Goal: Information Seeking & Learning: Learn about a topic

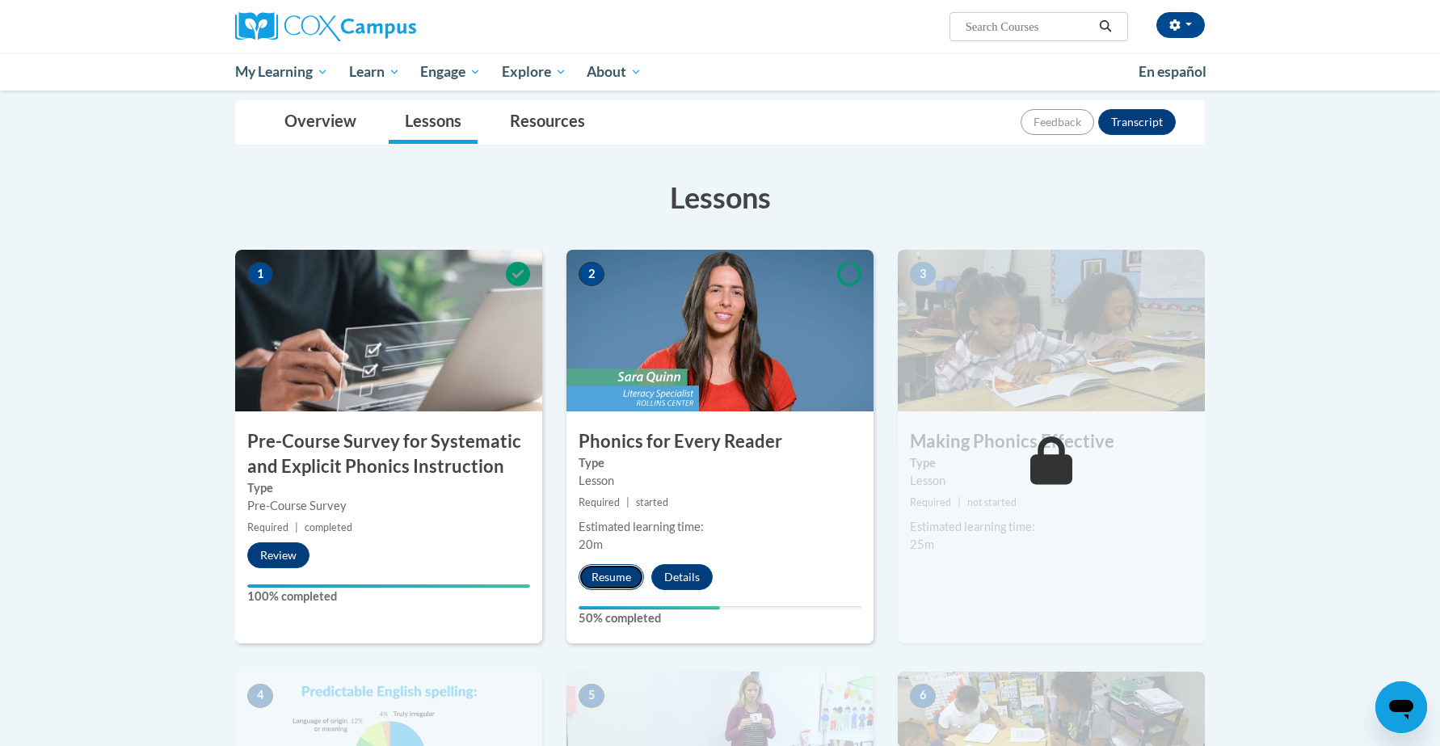
click at [610, 571] on button "Resume" at bounding box center [610, 577] width 65 height 26
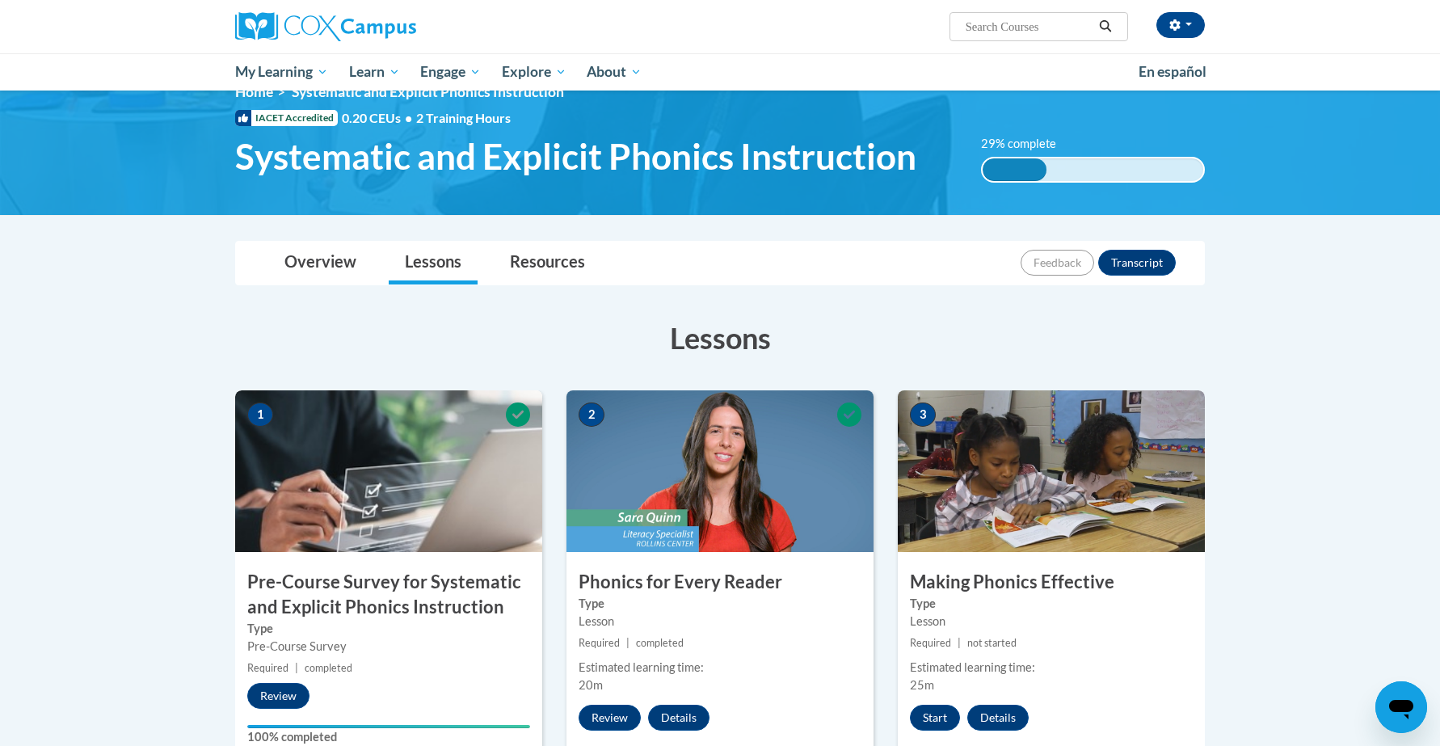
scroll to position [269, 0]
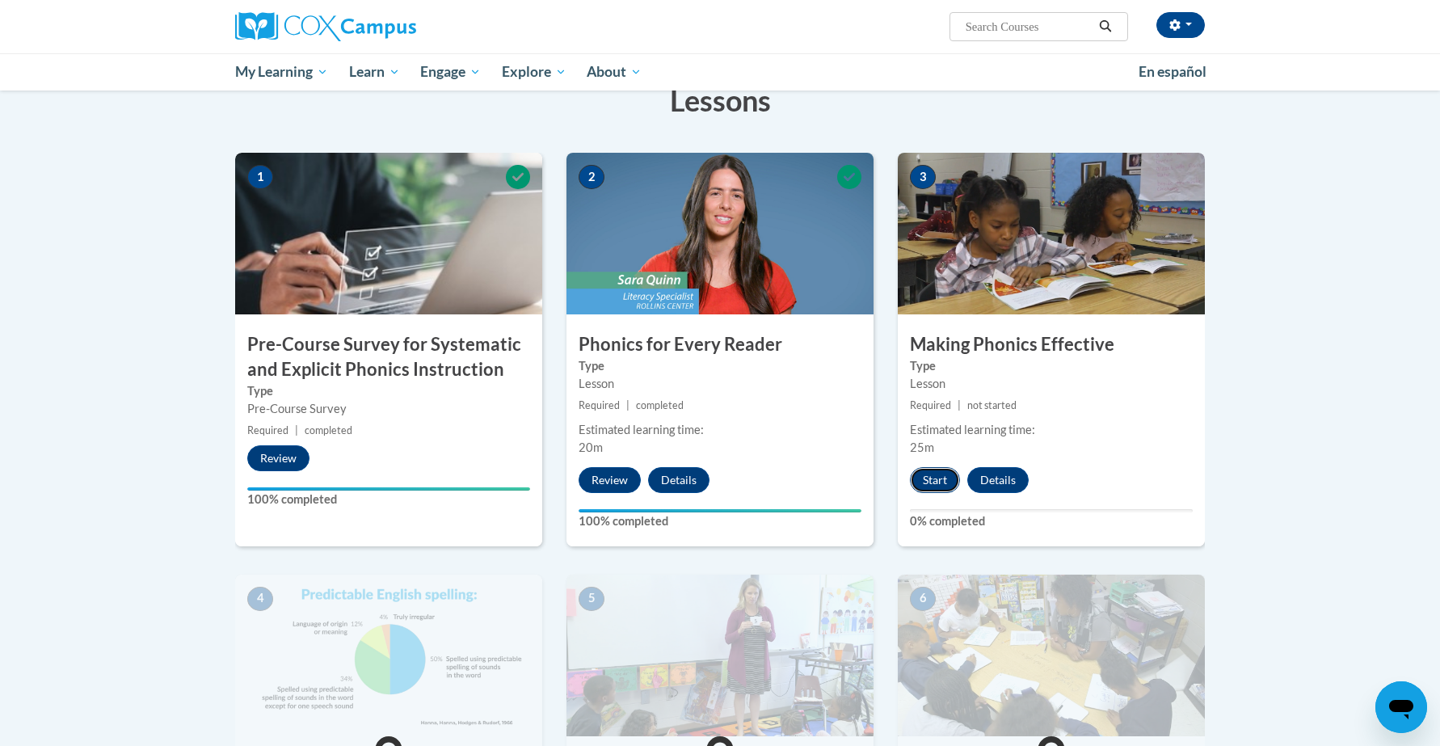
click at [949, 483] on button "Start" at bounding box center [935, 480] width 50 height 26
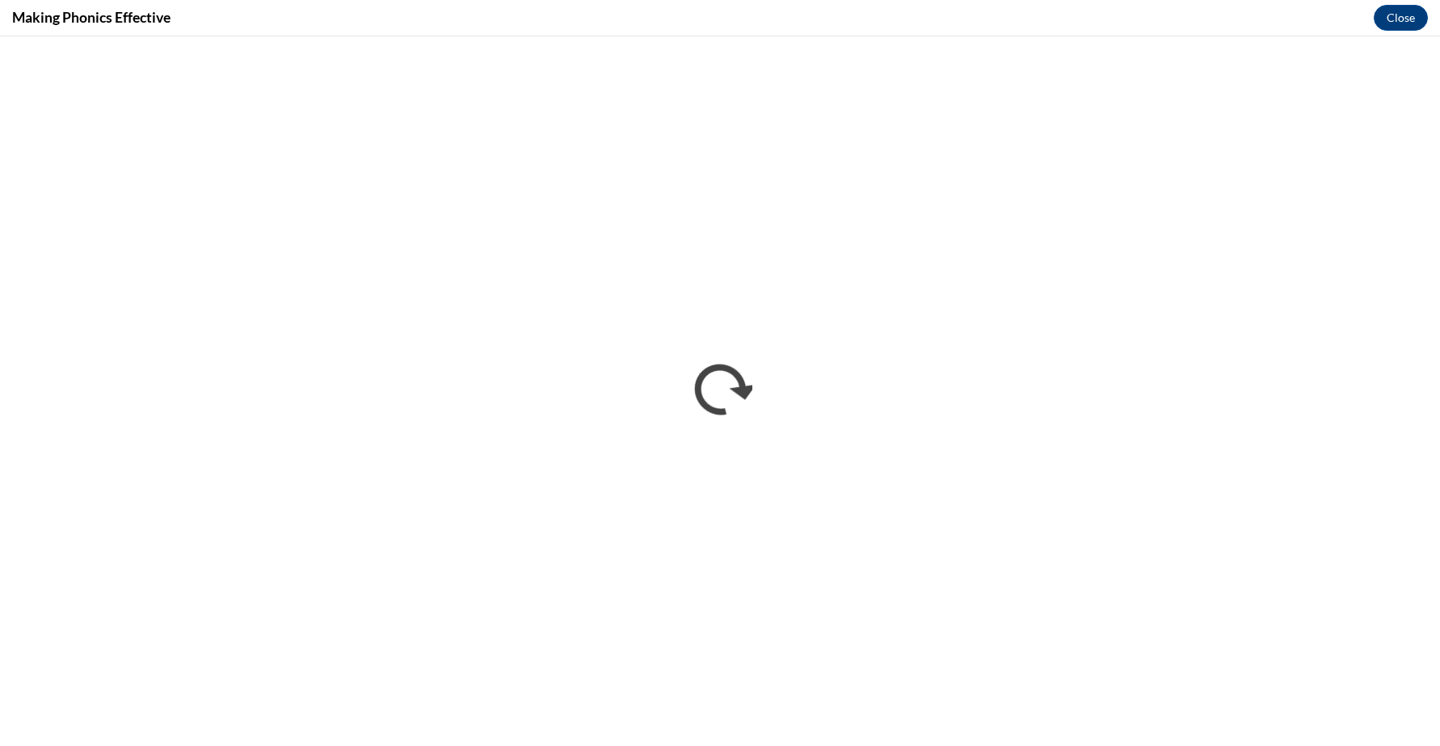
scroll to position [0, 0]
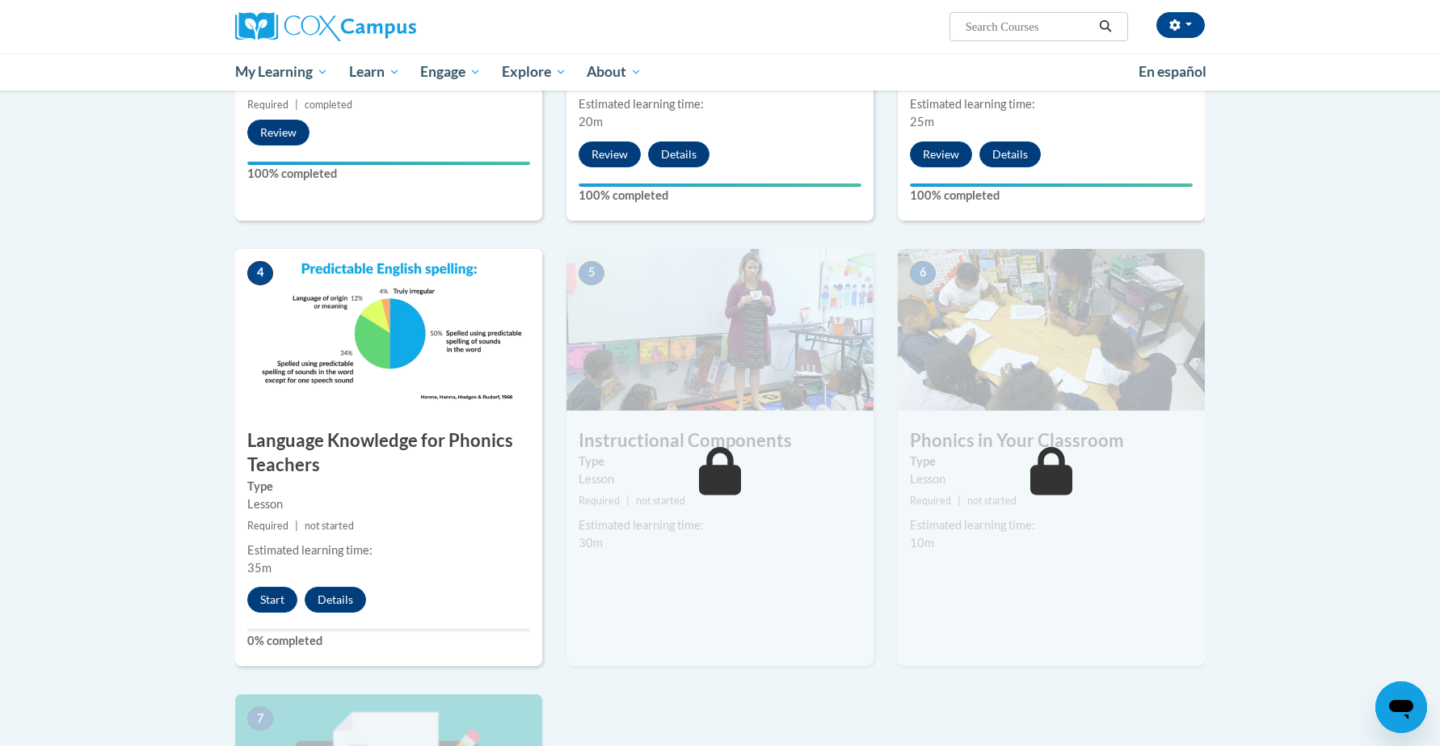
scroll to position [612, 0]
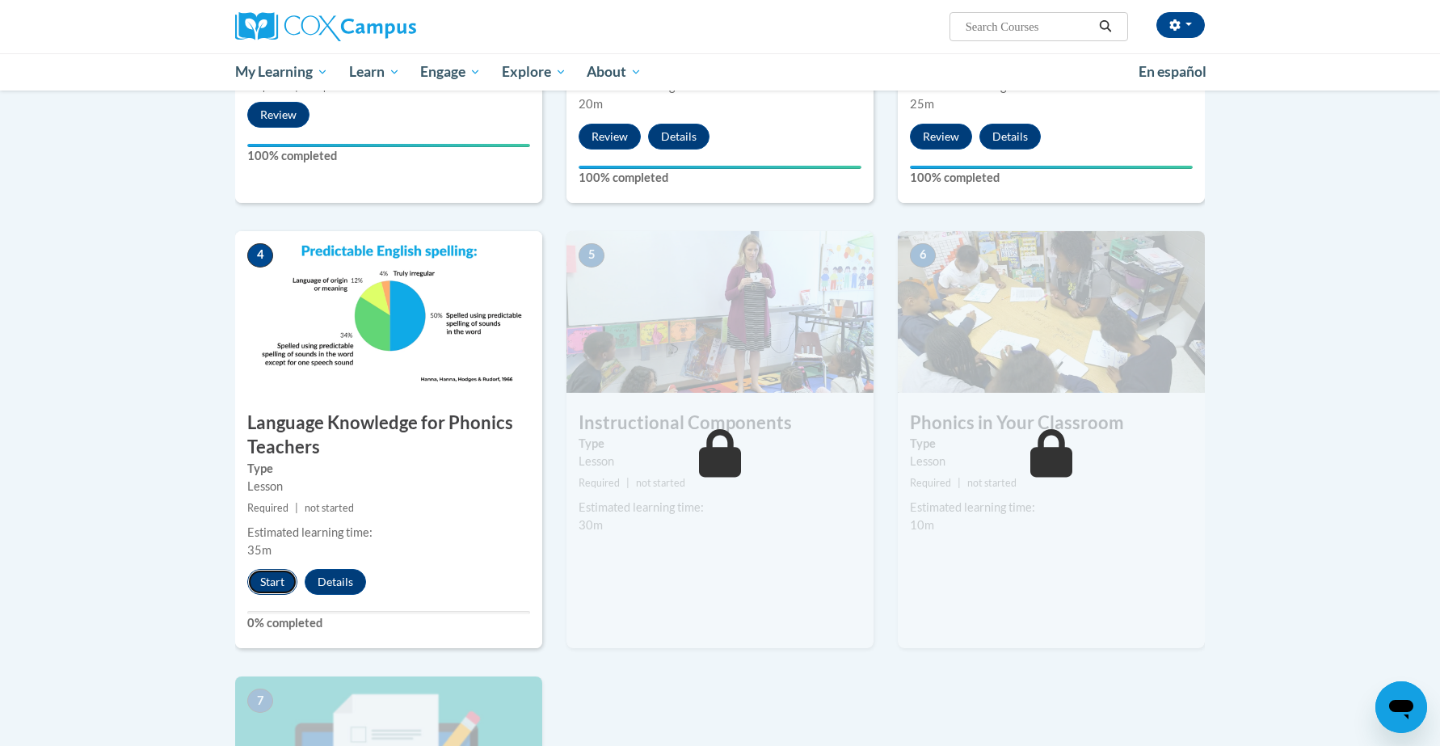
click at [284, 578] on button "Start" at bounding box center [272, 582] width 50 height 26
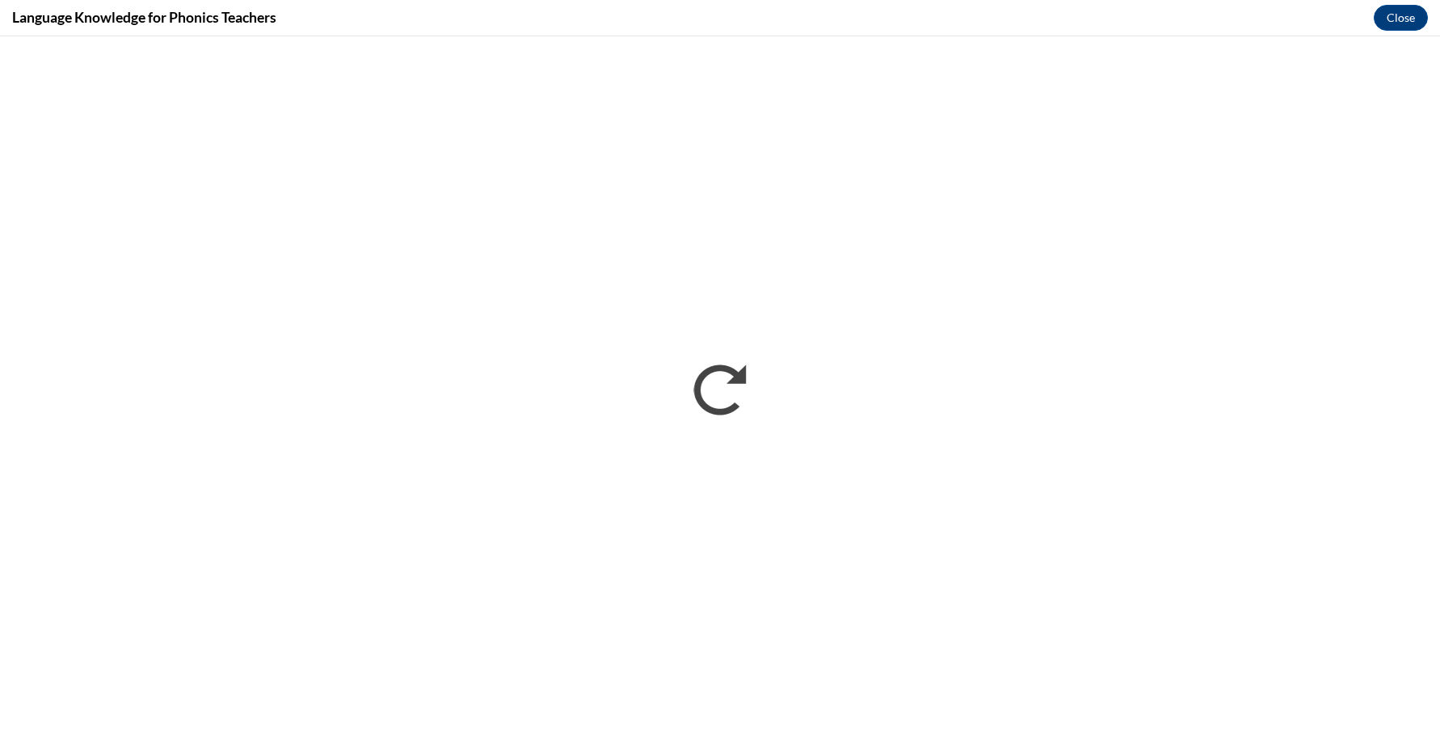
scroll to position [0, 0]
